Goal: Task Accomplishment & Management: Manage account settings

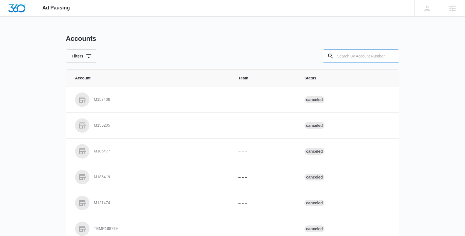
click at [351, 54] on input "text" at bounding box center [361, 55] width 76 height 13
paste input "M332352"
type input "M332352"
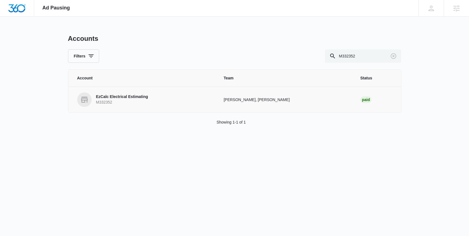
click at [132, 95] on p "EzCalc Electrical Estimating" at bounding box center [122, 97] width 52 height 6
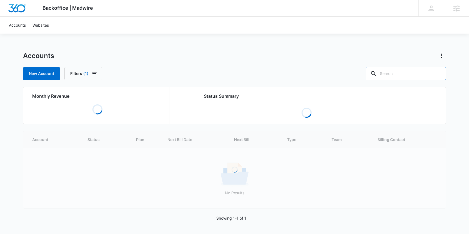
click at [400, 76] on input "text" at bounding box center [406, 73] width 80 height 13
paste input "M332352"
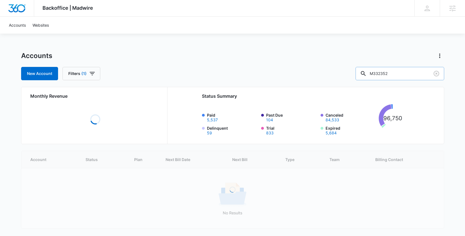
type input "M332352"
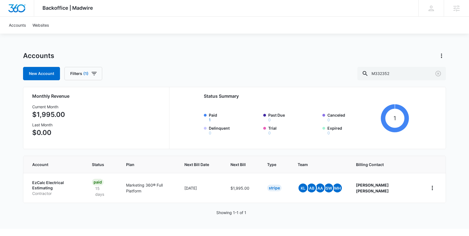
click at [62, 181] on p "EzCalc Electrical Estimating" at bounding box center [55, 185] width 46 height 11
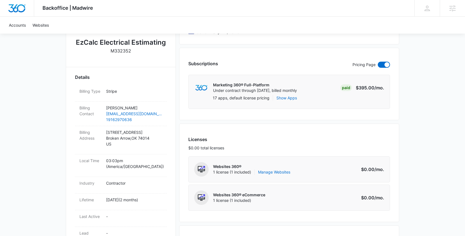
scroll to position [129, 0]
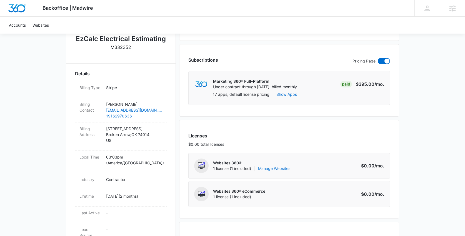
click at [279, 169] on link "Manage Websites" at bounding box center [274, 169] width 32 height 6
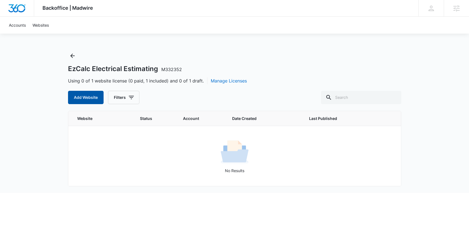
click at [90, 100] on button "Add Website" at bounding box center [86, 97] width 36 height 13
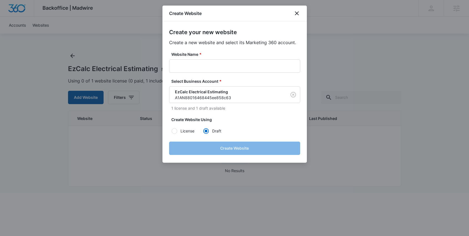
radio input "true"
click at [197, 61] on input "Website Name *" at bounding box center [234, 65] width 131 height 13
paste input "M332352 - EzCalc Electrical Estimating"
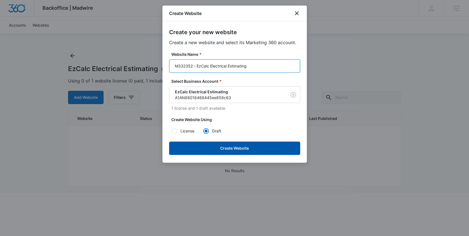
type input "M332352 - EzCalc Electrical Estimating"
click at [236, 151] on button "Create Website" at bounding box center [234, 148] width 131 height 13
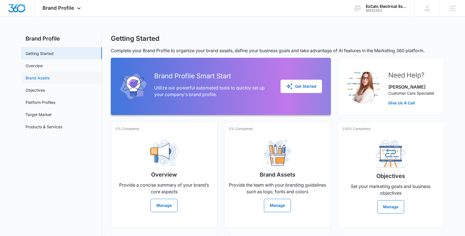
click at [44, 78] on link "Brand Assets" at bounding box center [38, 78] width 24 height 6
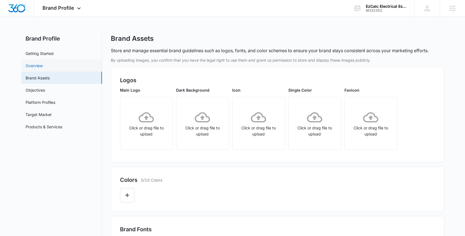
click at [43, 63] on link "Overview" at bounding box center [34, 66] width 17 height 6
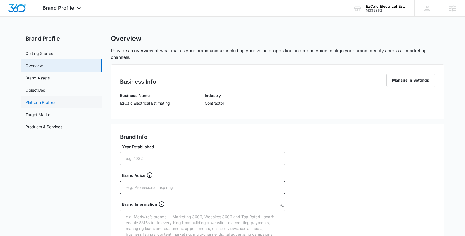
click at [32, 99] on link "Platform Profiles" at bounding box center [41, 102] width 30 height 6
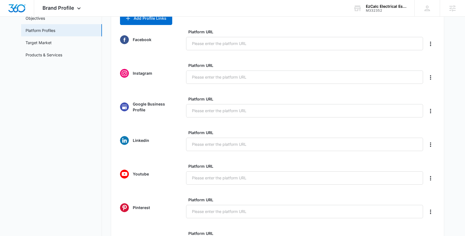
scroll to position [69, 0]
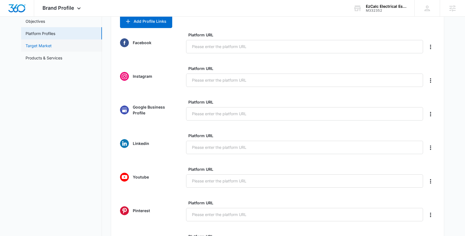
click at [44, 48] on link "Target Market" at bounding box center [39, 46] width 26 height 6
